Goal: Check status: Check status

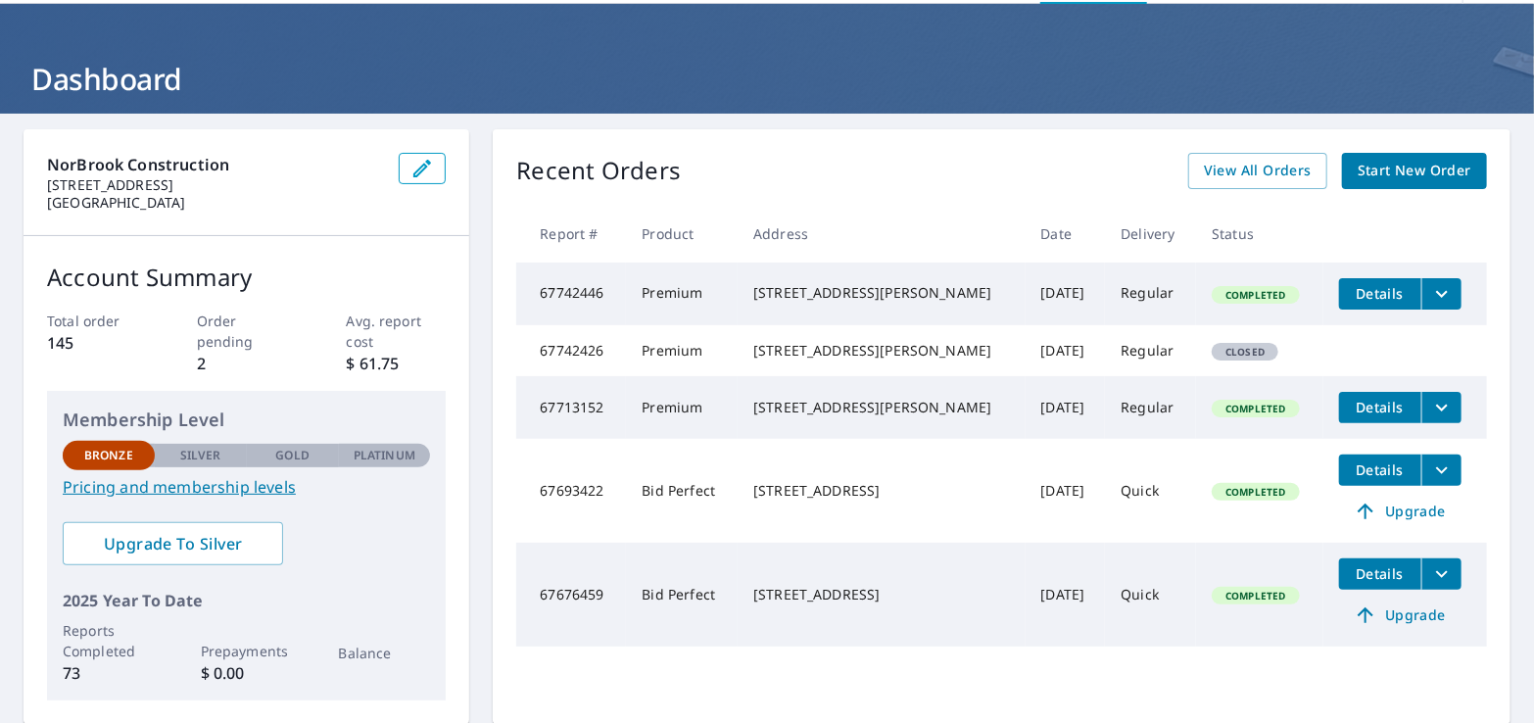
scroll to position [98, 0]
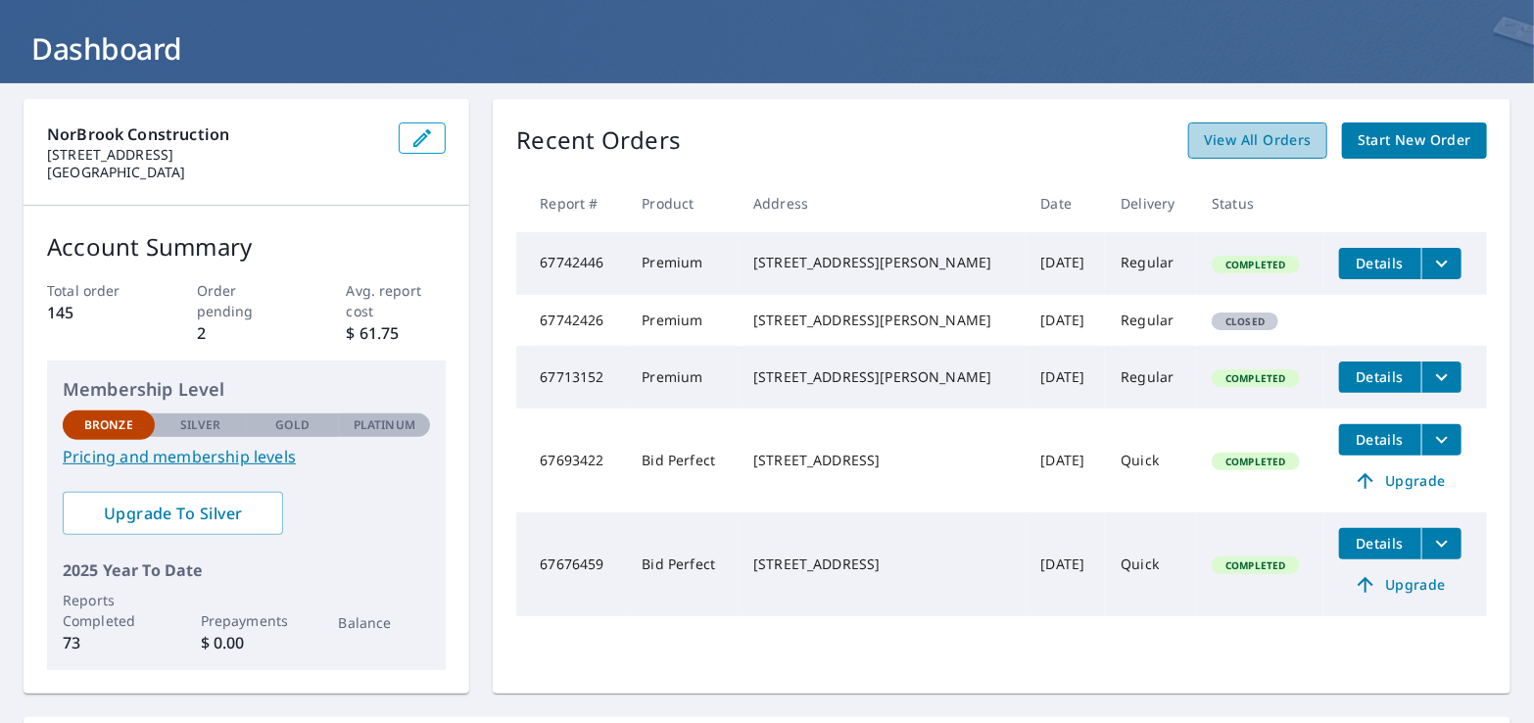
click at [1273, 133] on span "View All Orders" at bounding box center [1257, 140] width 108 height 24
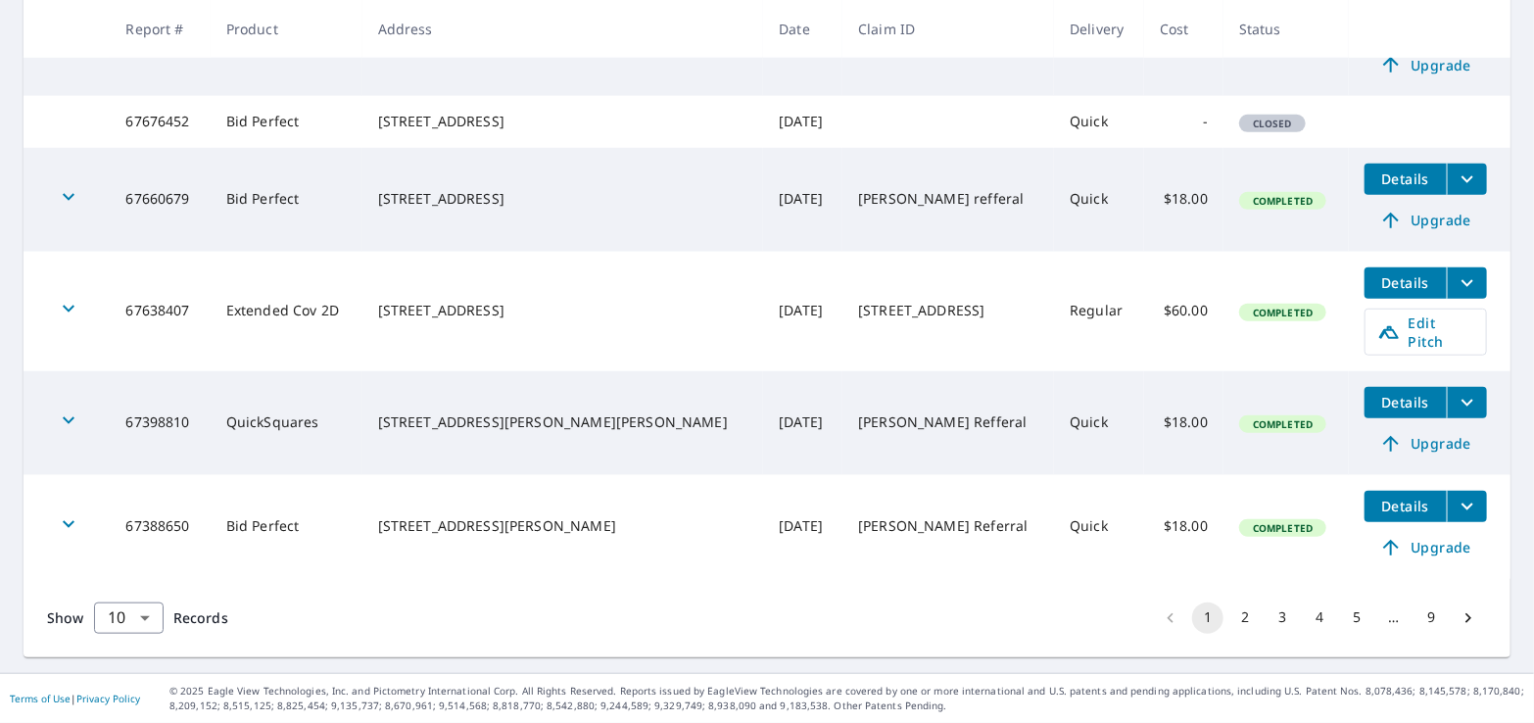
scroll to position [760, 0]
click at [1229, 618] on button "2" at bounding box center [1244, 617] width 31 height 31
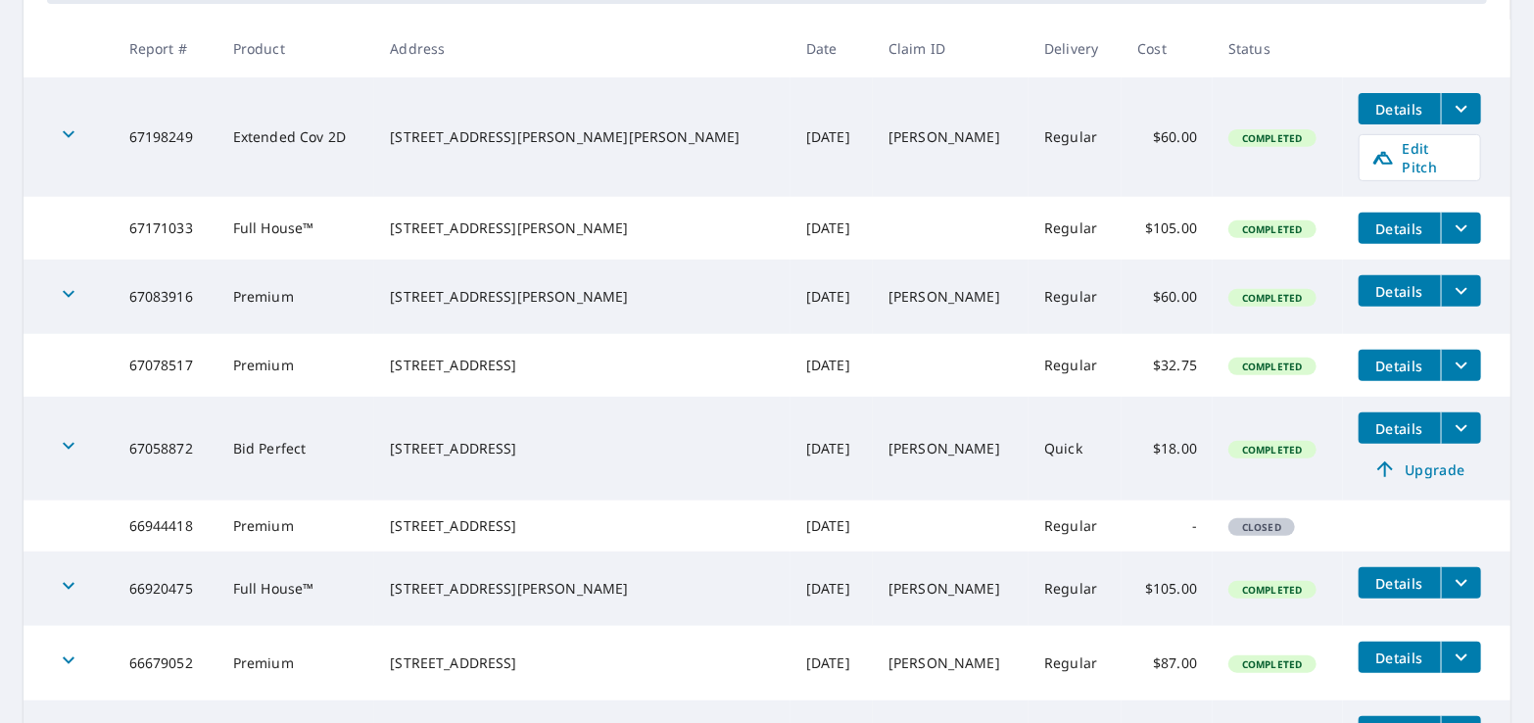
scroll to position [392, 0]
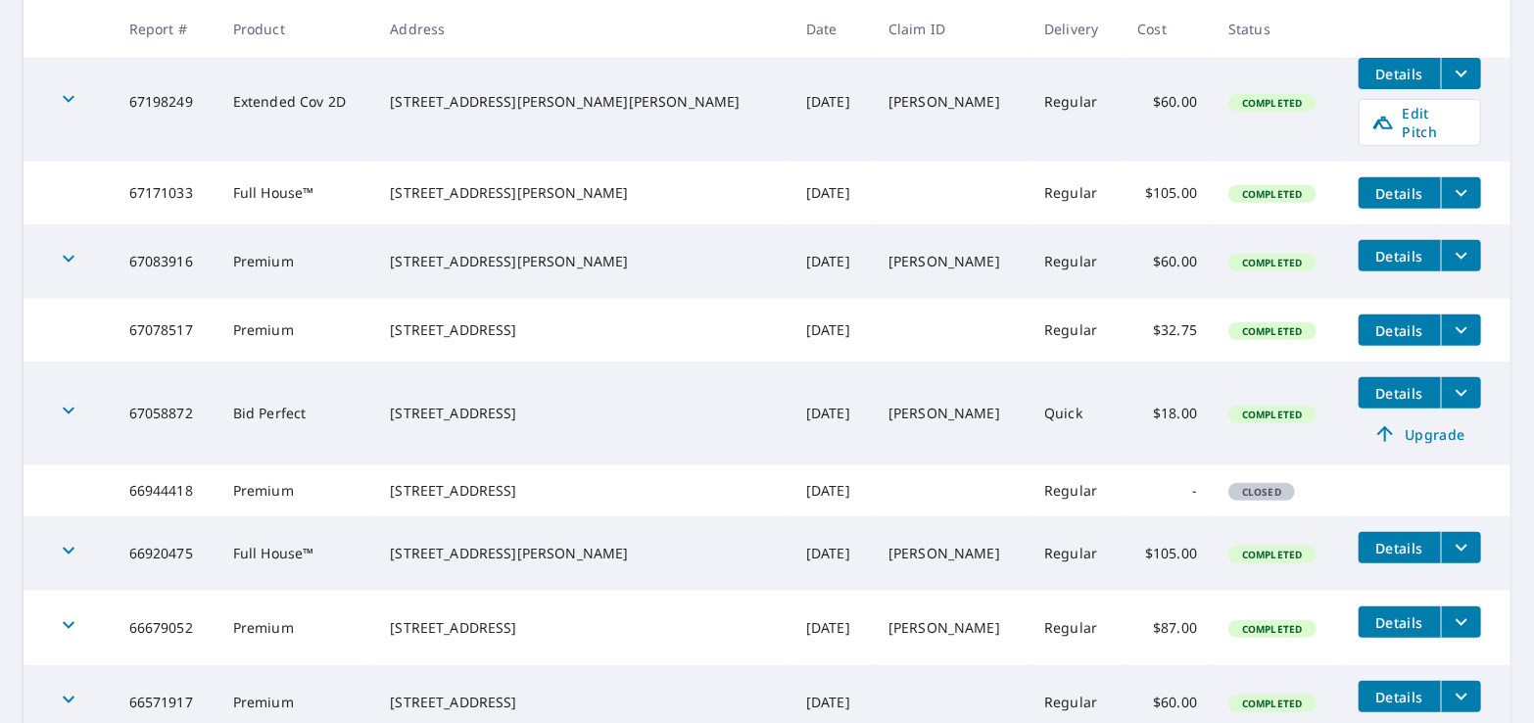
drag, startPoint x: 1109, startPoint y: 504, endPoint x: 1120, endPoint y: 504, distance: 11.8
click at [1121, 504] on td "-" at bounding box center [1166, 490] width 91 height 51
click at [1231, 498] on span "Closed" at bounding box center [1261, 492] width 63 height 14
click at [1369, 491] on td at bounding box center [1426, 480] width 167 height 31
click at [513, 487] on div "[STREET_ADDRESS]" at bounding box center [582, 491] width 385 height 20
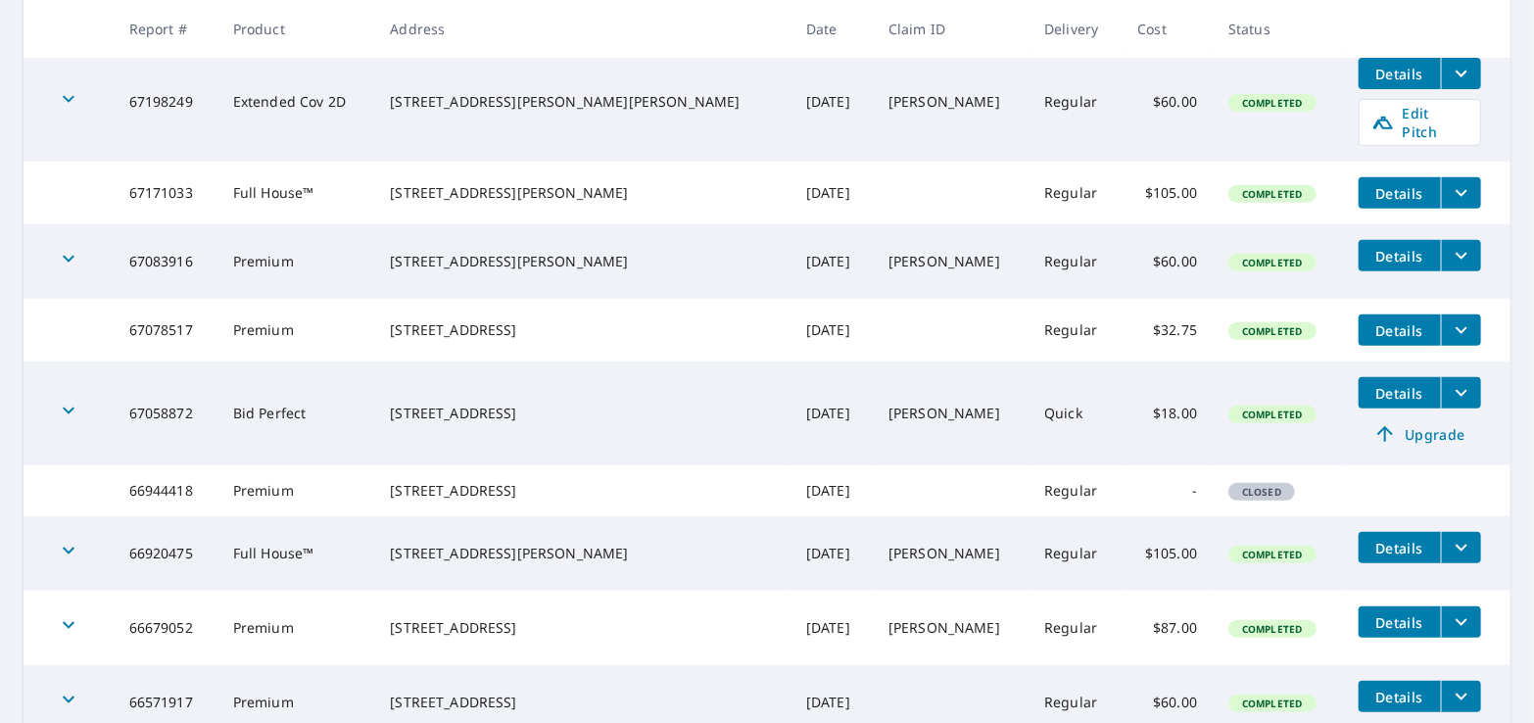
click at [187, 498] on td "66944418" at bounding box center [166, 490] width 104 height 51
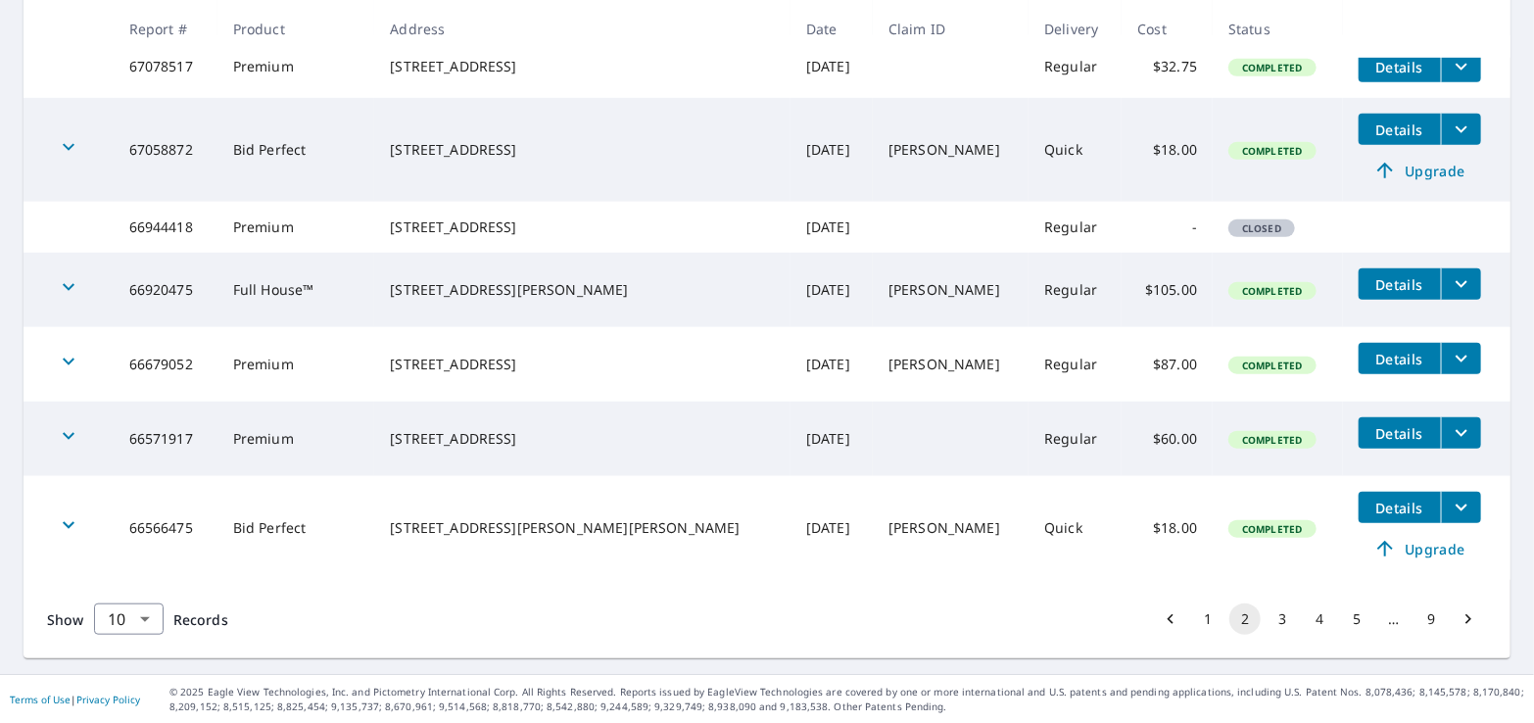
scroll to position [676, 0]
click at [1271, 620] on button "3" at bounding box center [1281, 617] width 31 height 31
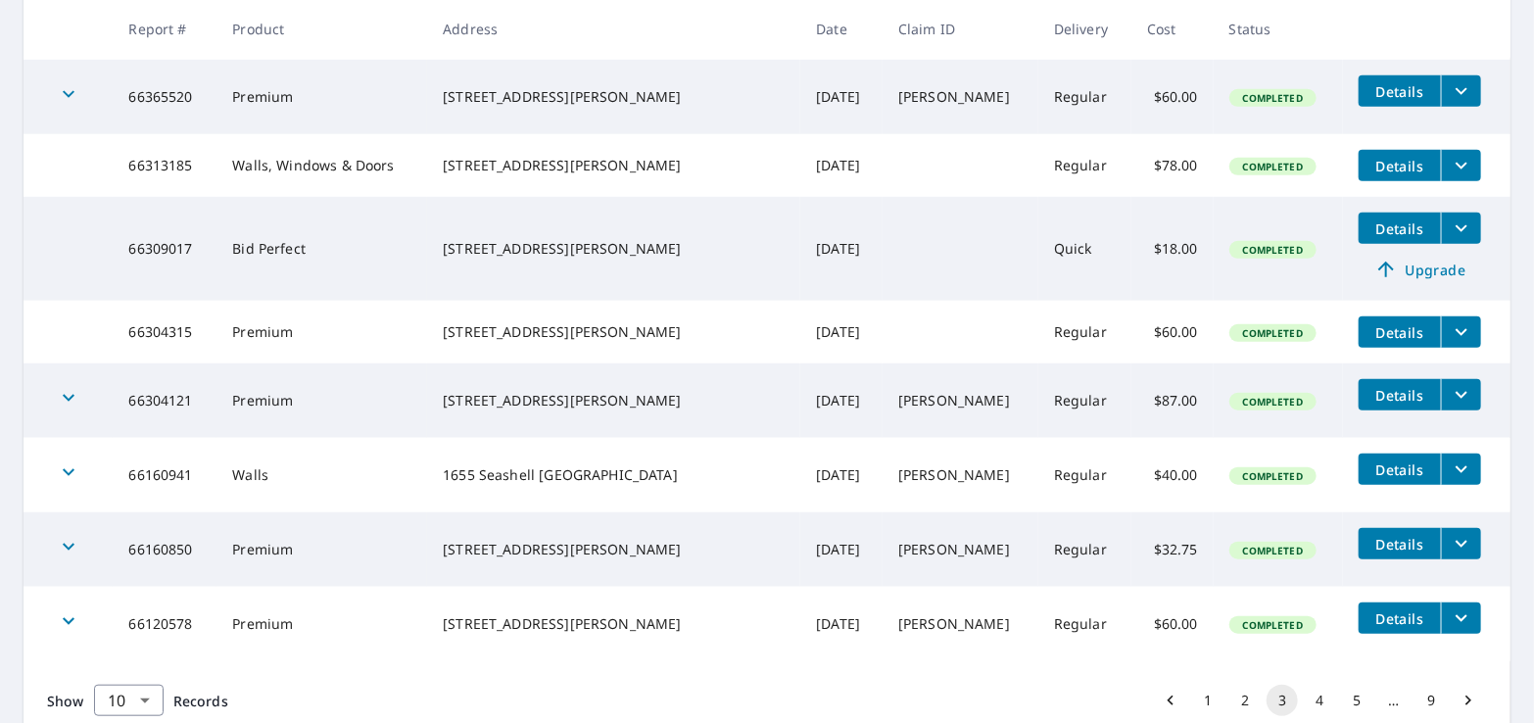
scroll to position [588, 0]
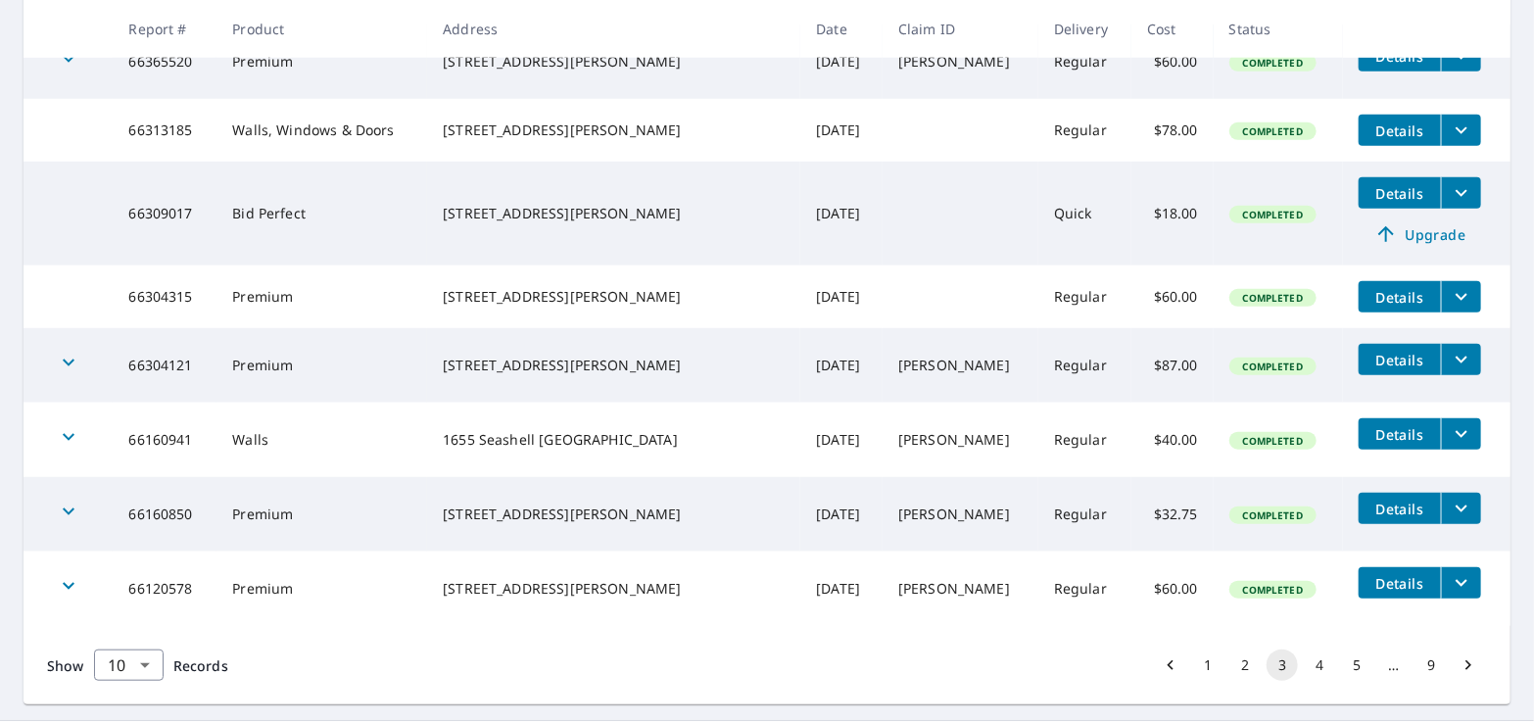
click at [1304, 681] on button "4" at bounding box center [1318, 664] width 31 height 31
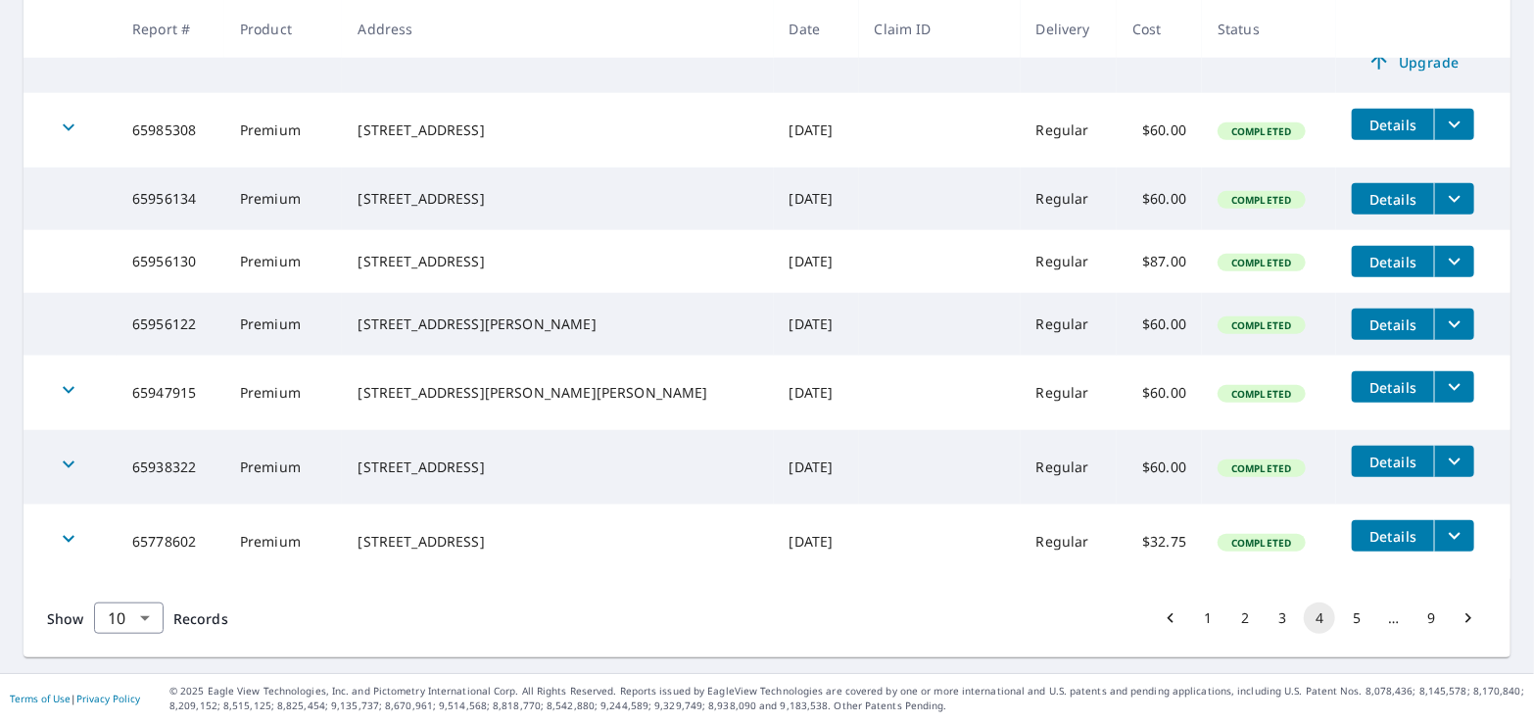
scroll to position [645, 0]
click at [1193, 619] on button "1" at bounding box center [1207, 617] width 31 height 31
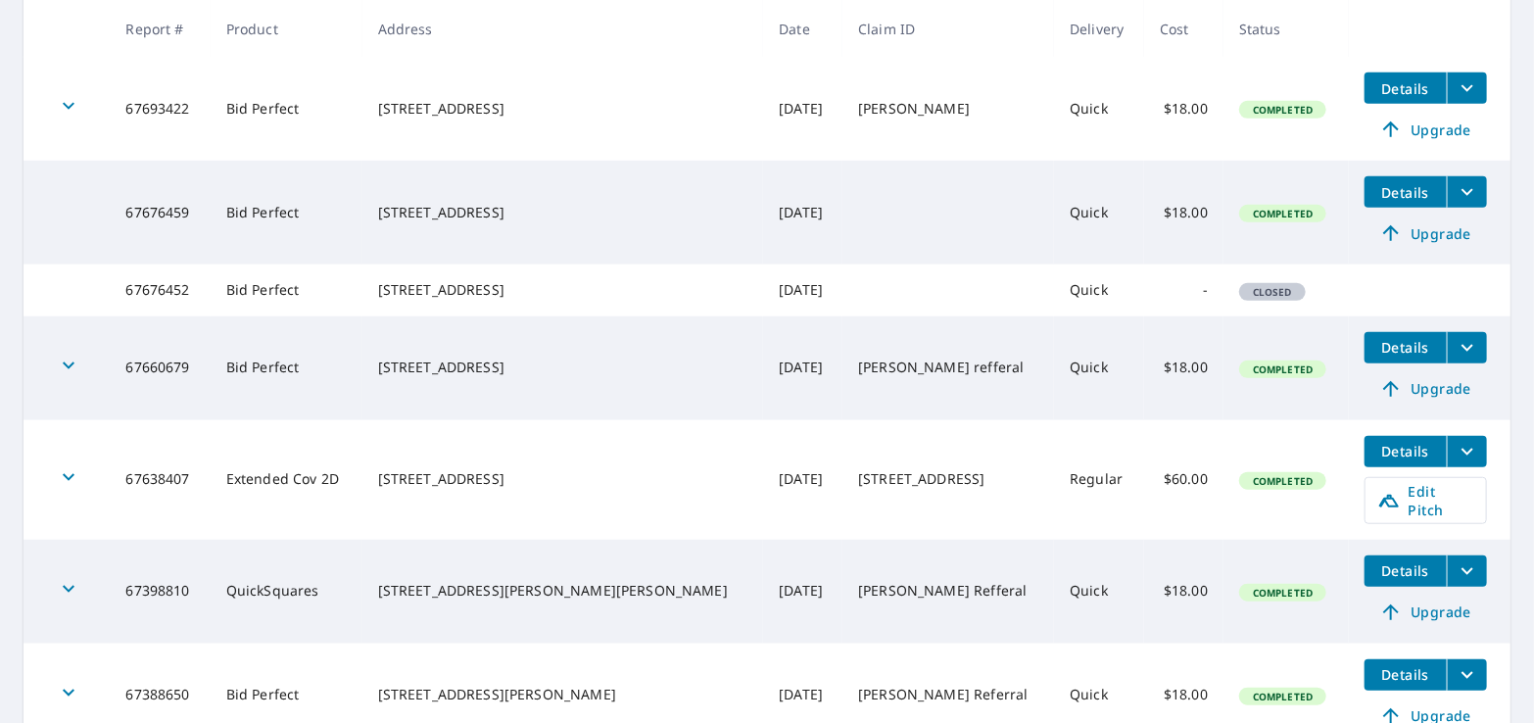
scroll to position [685, 0]
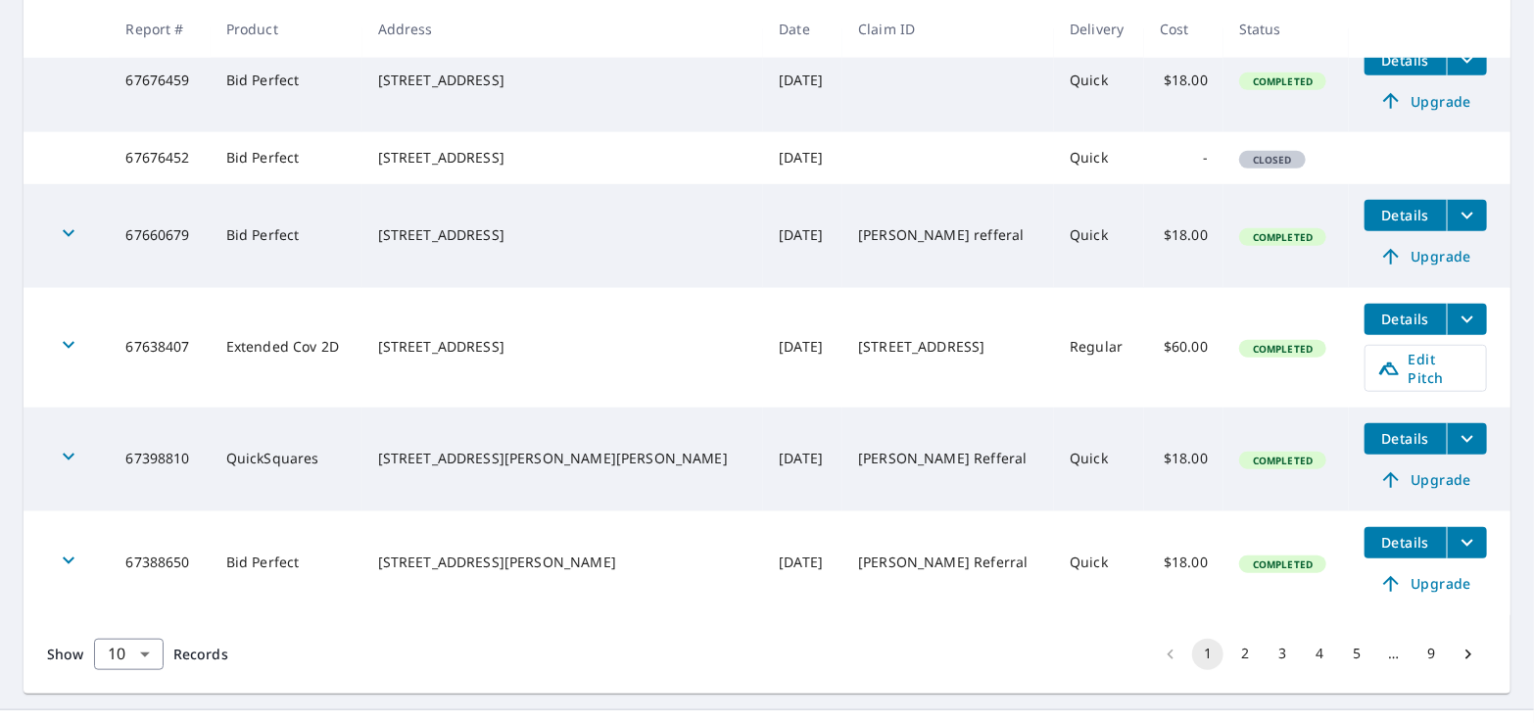
click at [1231, 670] on button "2" at bounding box center [1244, 653] width 31 height 31
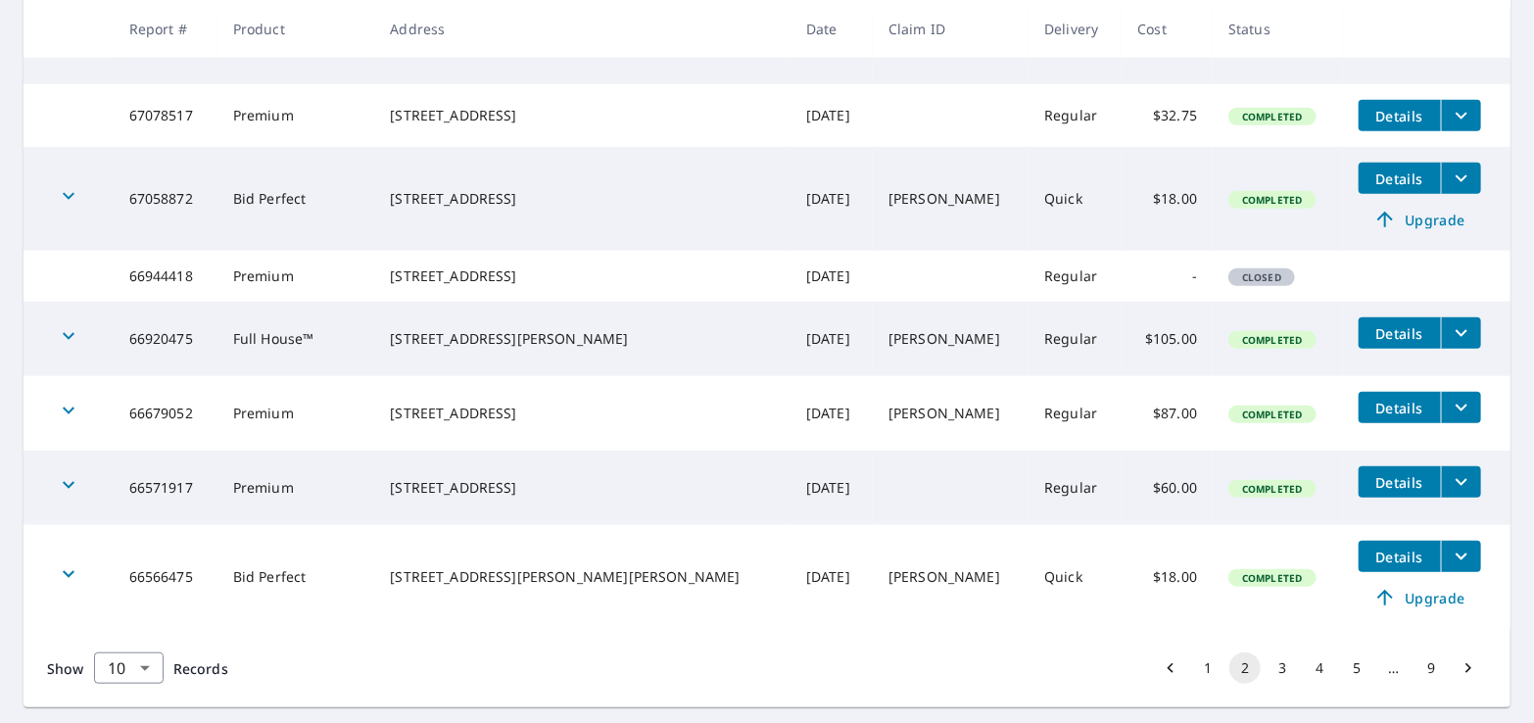
scroll to position [578, 0]
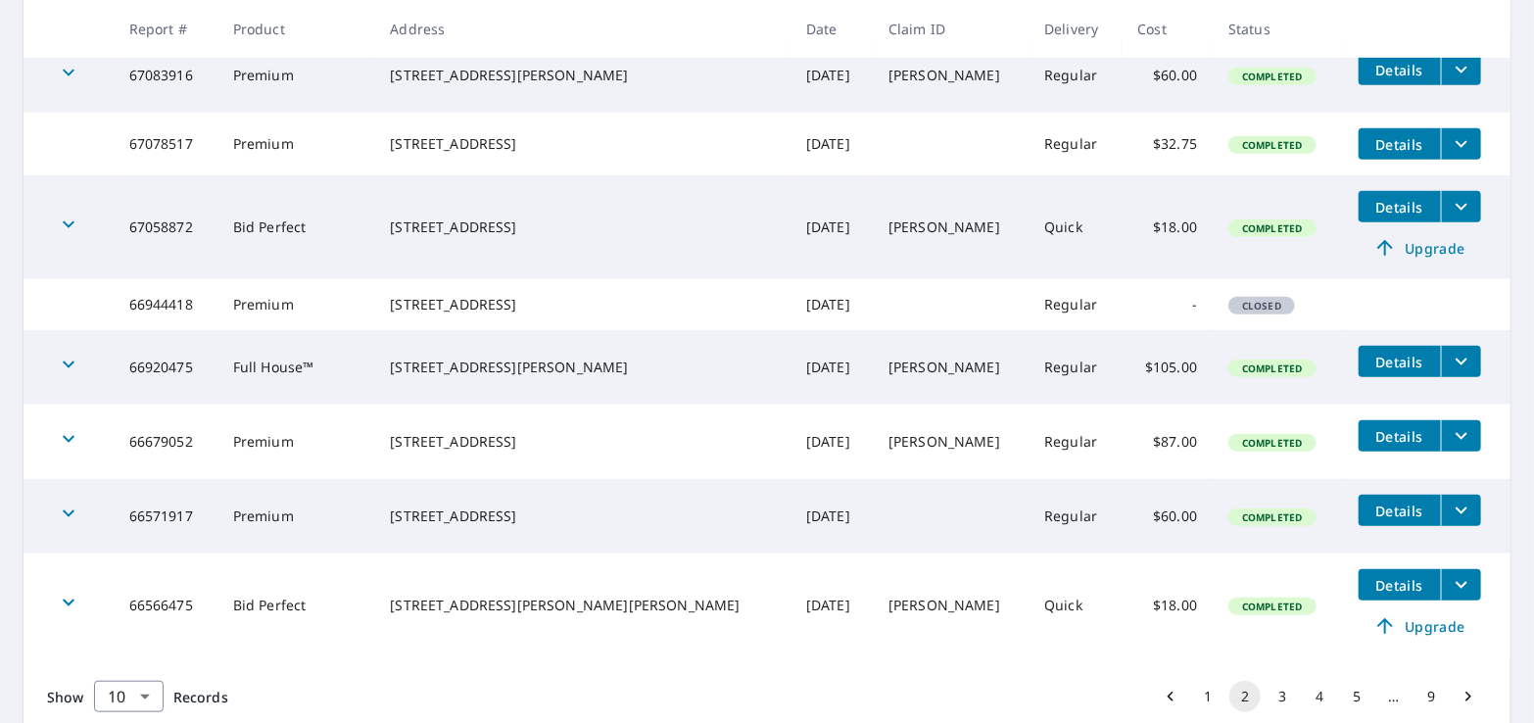
click at [183, 310] on td "66944418" at bounding box center [166, 304] width 104 height 51
click at [1143, 315] on td "-" at bounding box center [1166, 304] width 91 height 51
click at [526, 314] on div "[STREET_ADDRESS]" at bounding box center [582, 305] width 385 height 20
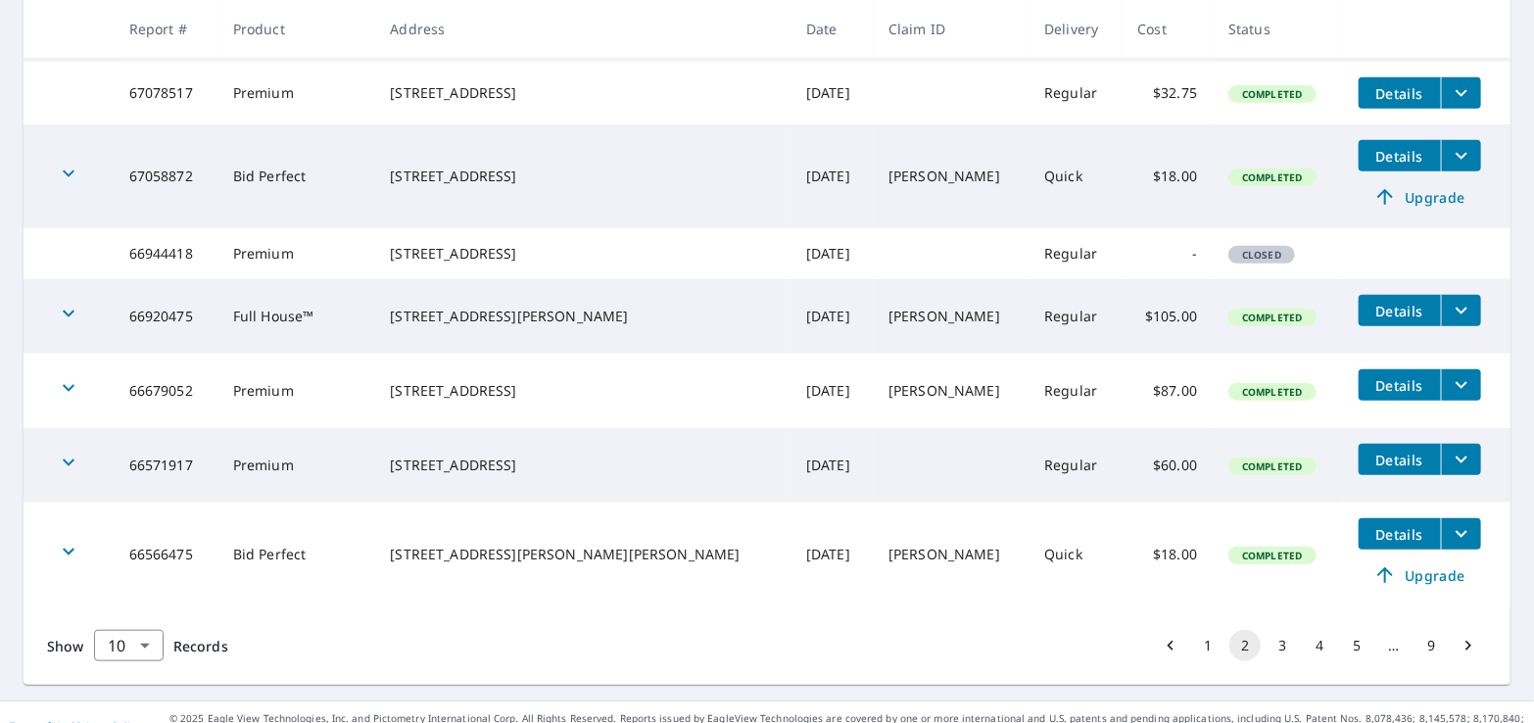
scroll to position [676, 0]
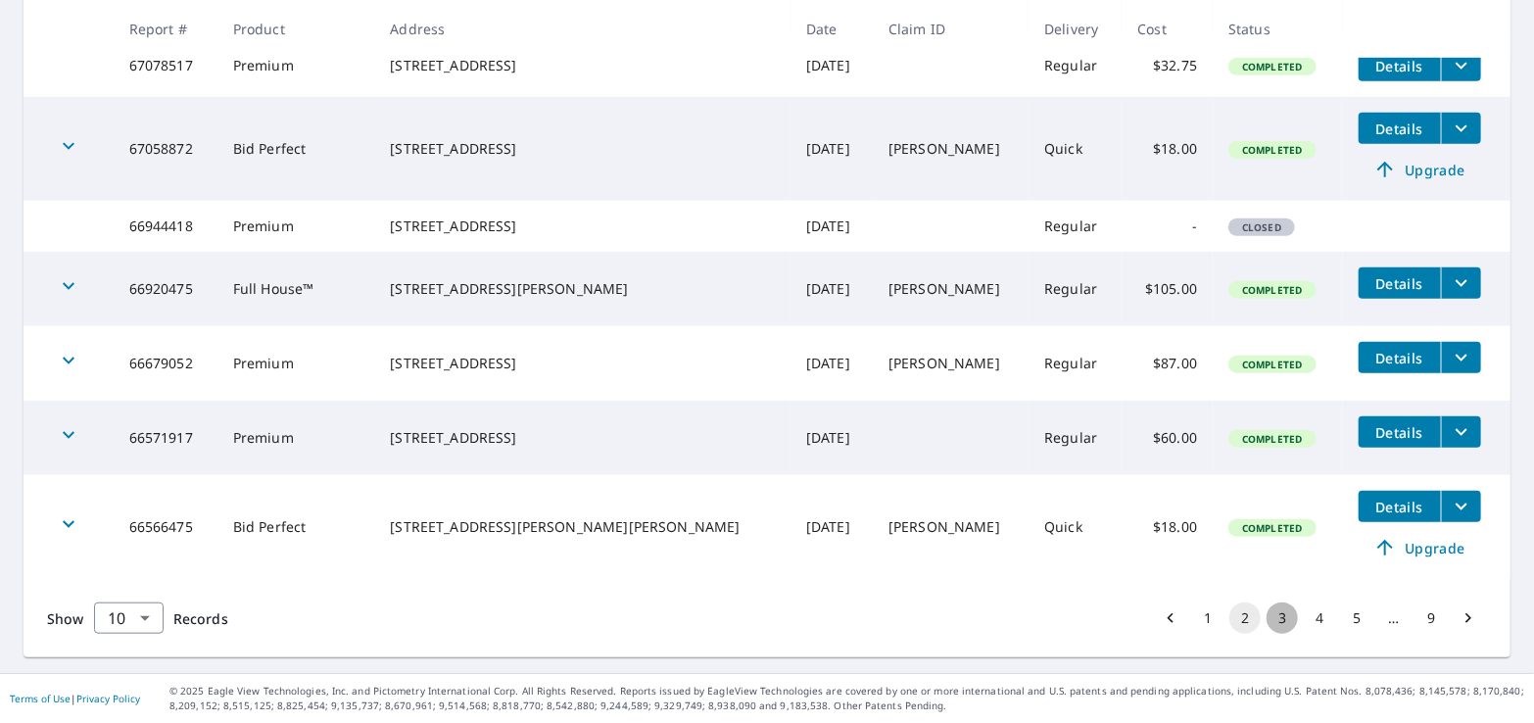
click at [1267, 618] on button "3" at bounding box center [1281, 617] width 31 height 31
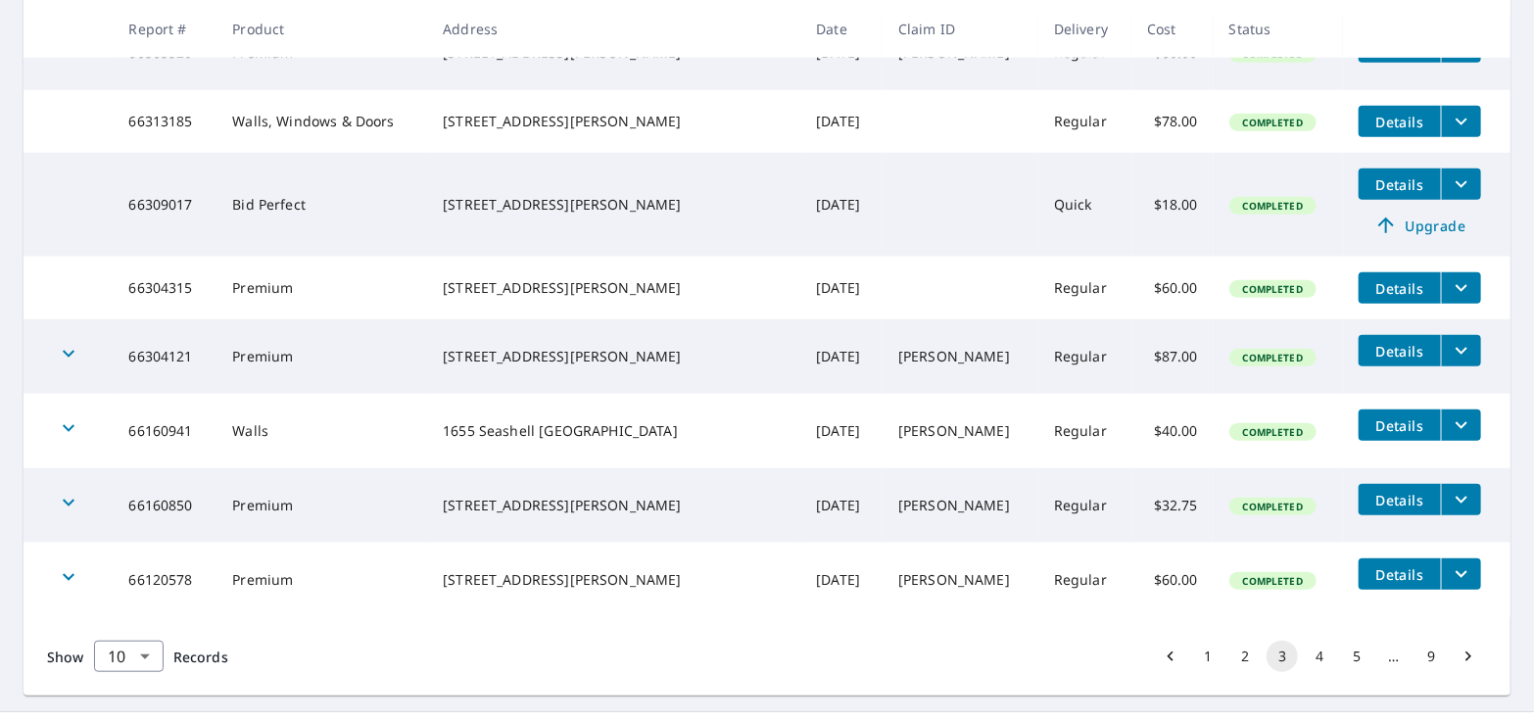
scroll to position [649, 0]
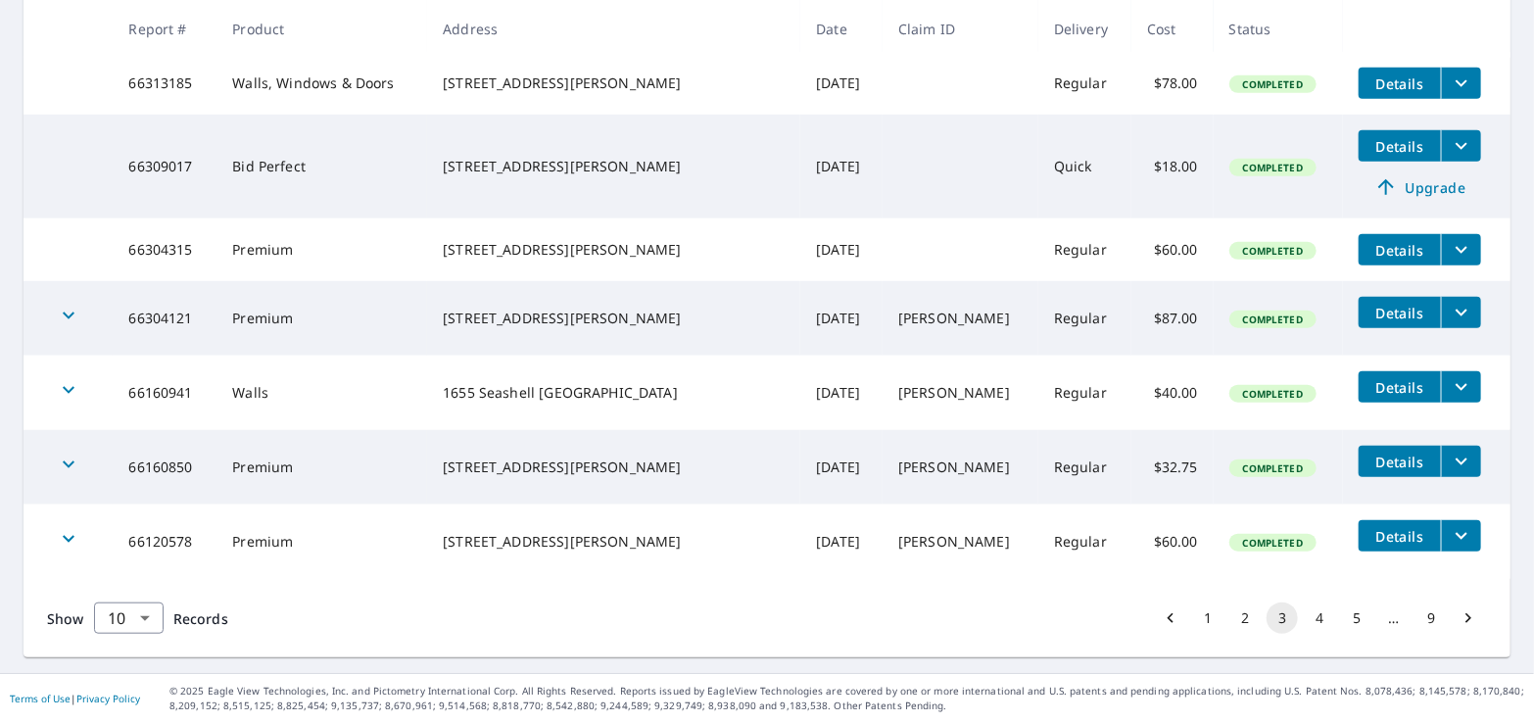
click at [1230, 618] on button "2" at bounding box center [1244, 617] width 31 height 31
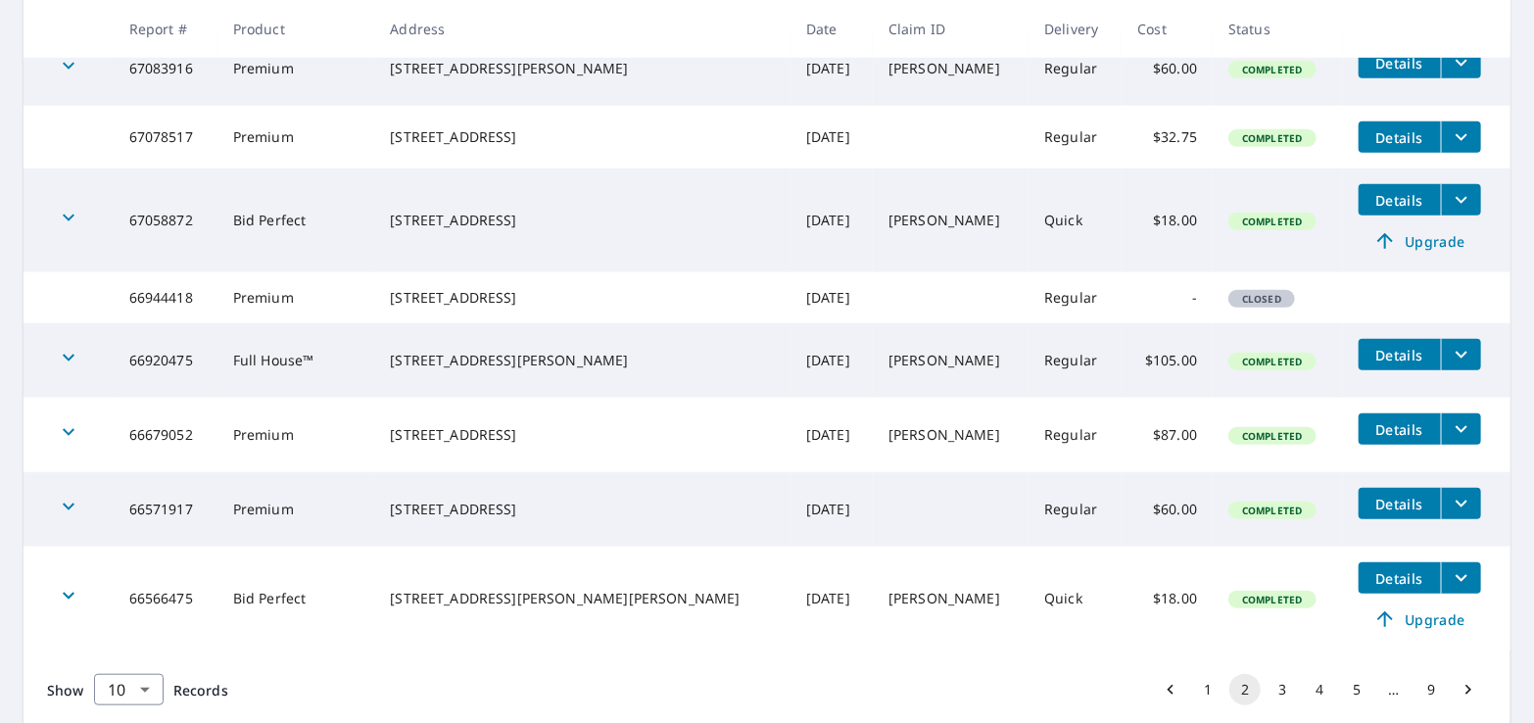
scroll to position [676, 0]
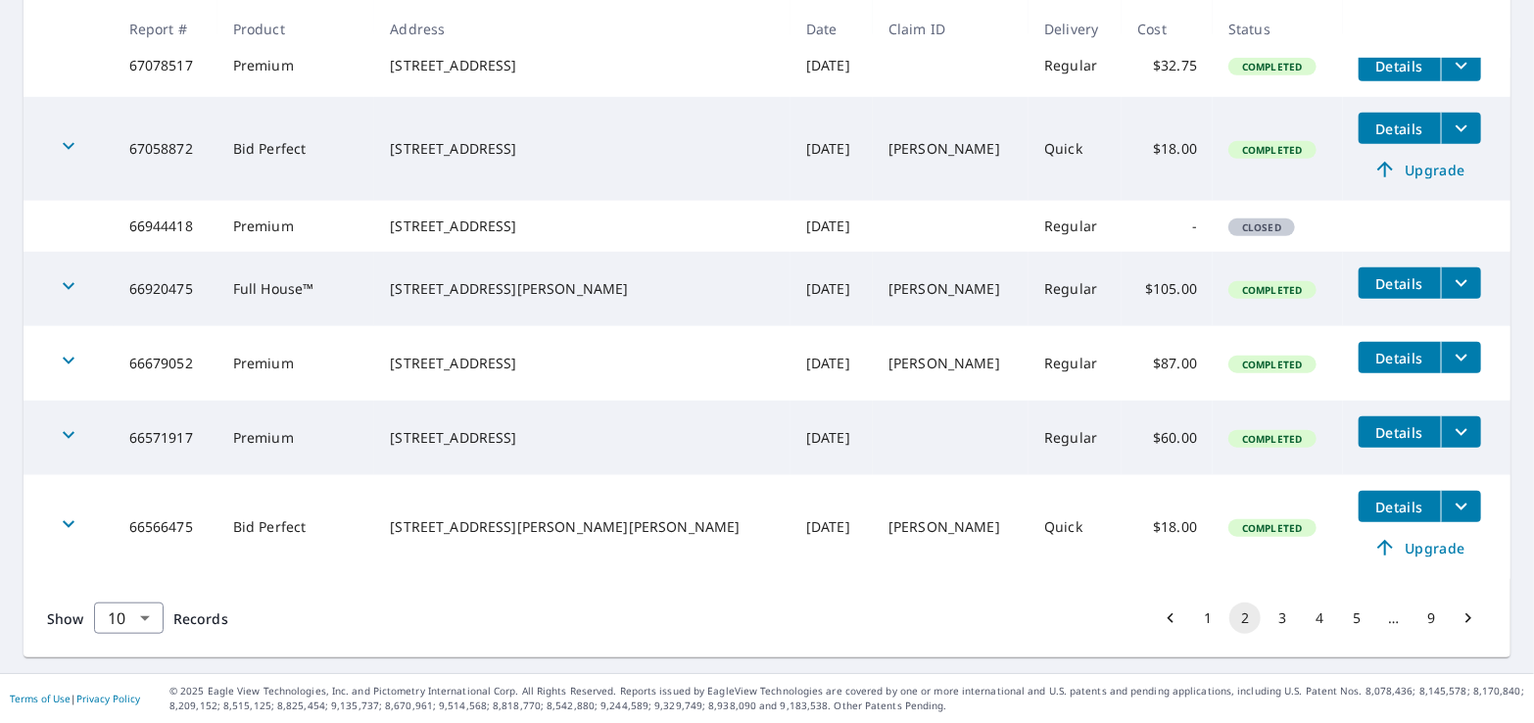
click at [1193, 614] on button "1" at bounding box center [1207, 617] width 31 height 31
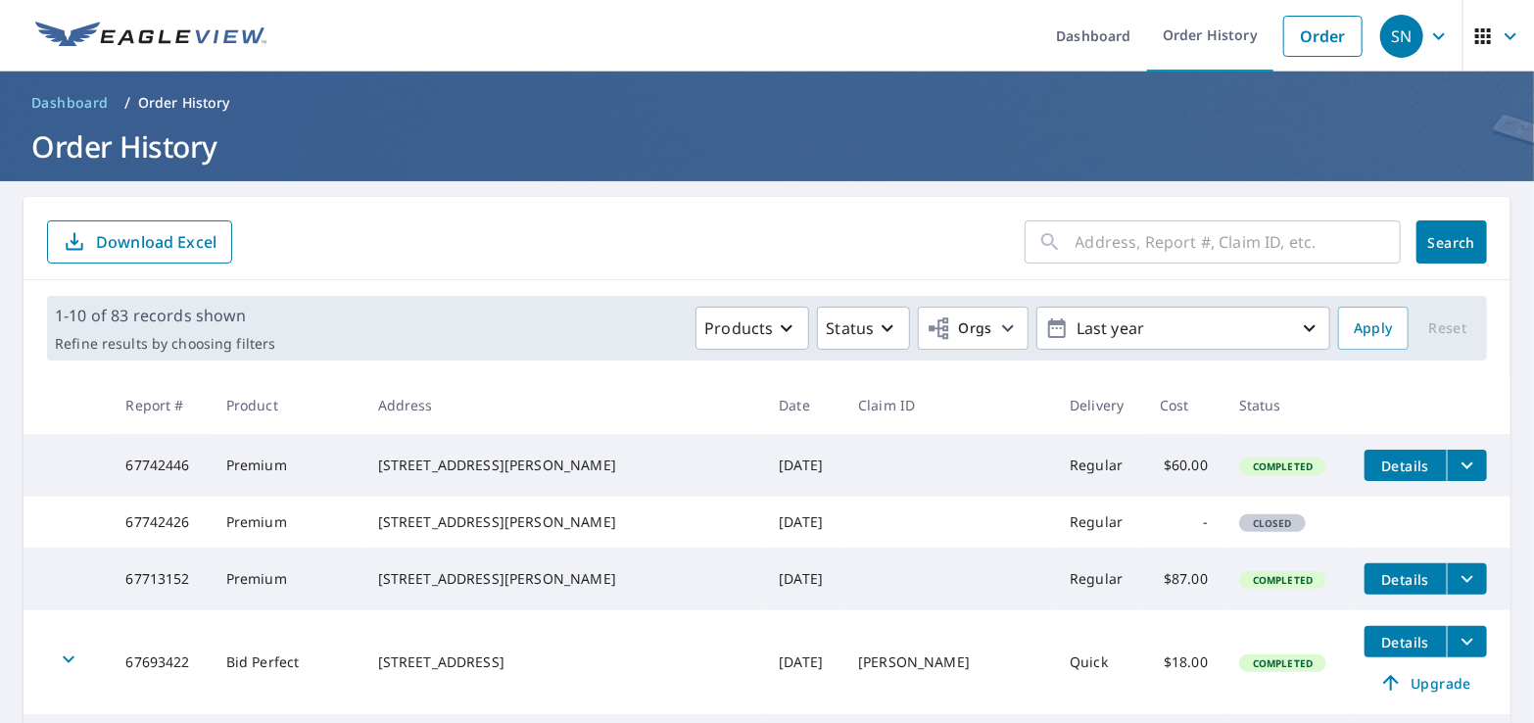
scroll to position [196, 0]
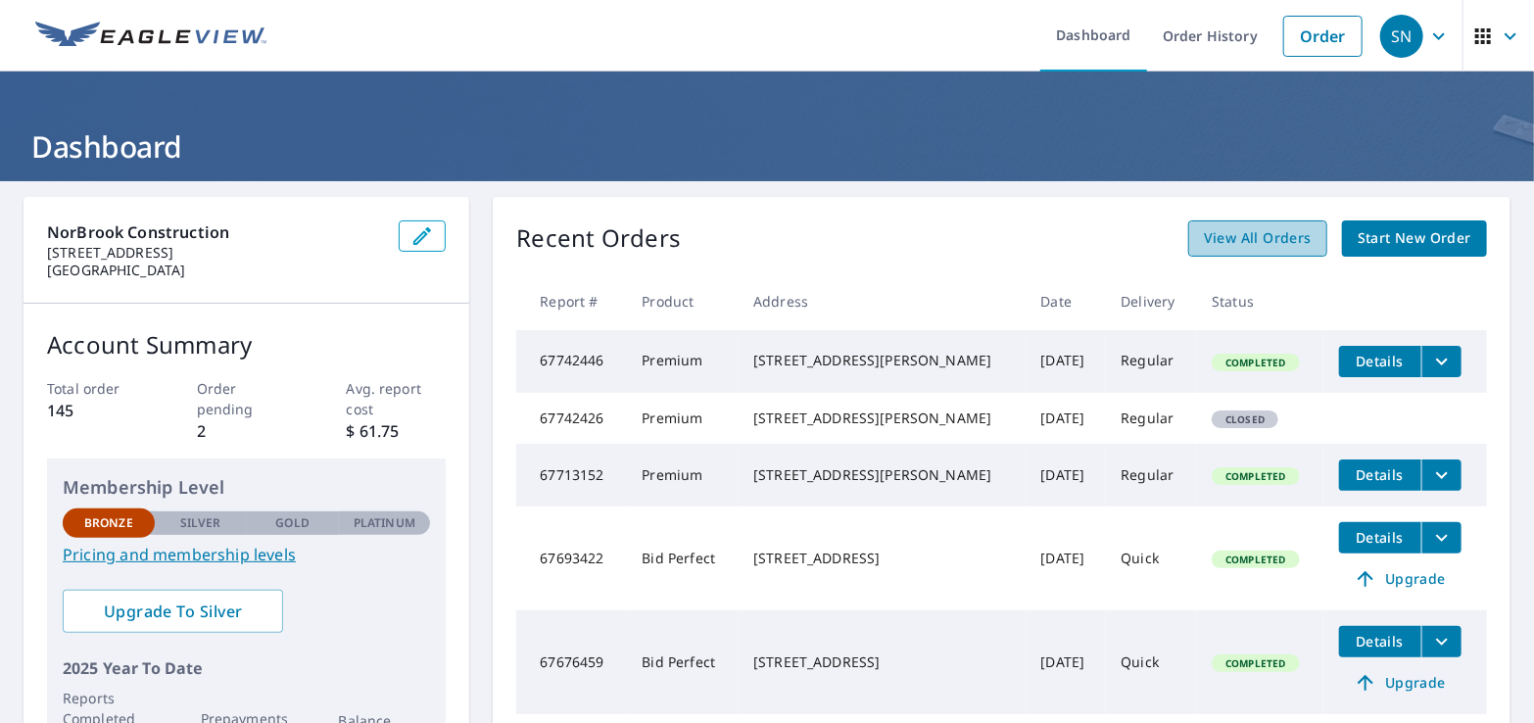
click at [1259, 236] on span "View All Orders" at bounding box center [1257, 238] width 108 height 24
